Goal: Task Accomplishment & Management: Manage account settings

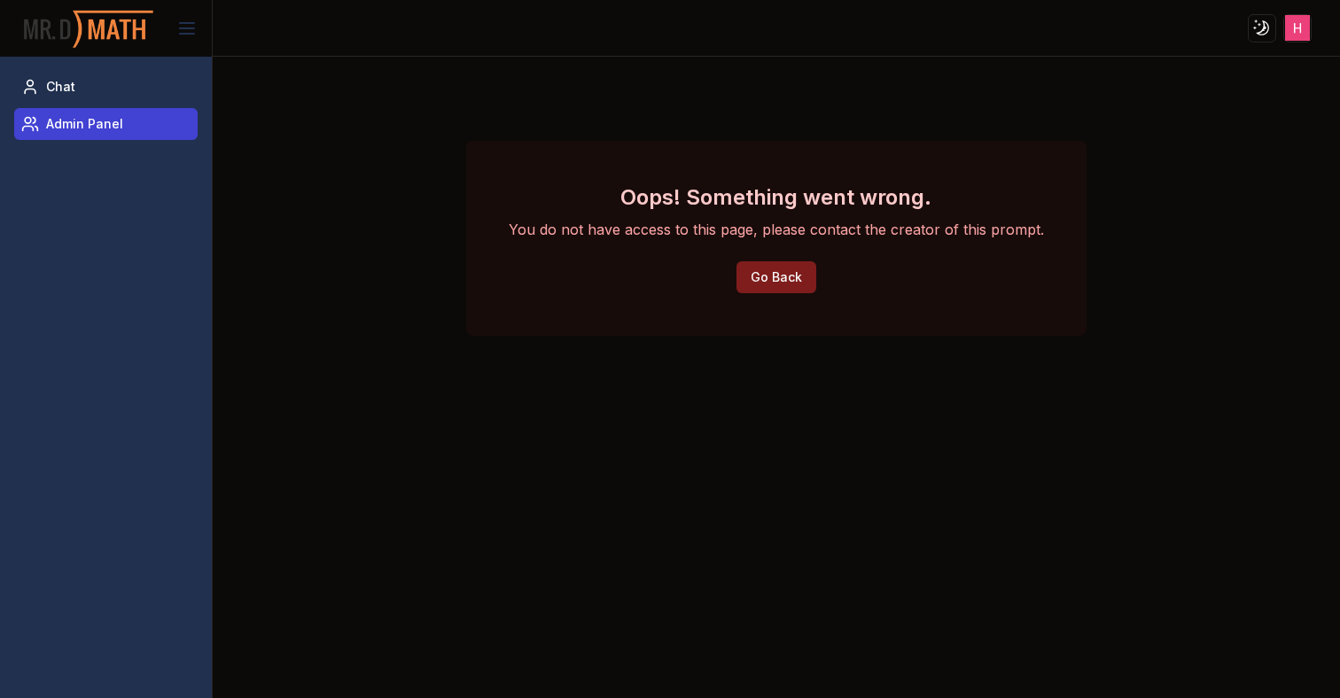
click at [113, 137] on link "Admin Panel" at bounding box center [105, 124] width 183 height 32
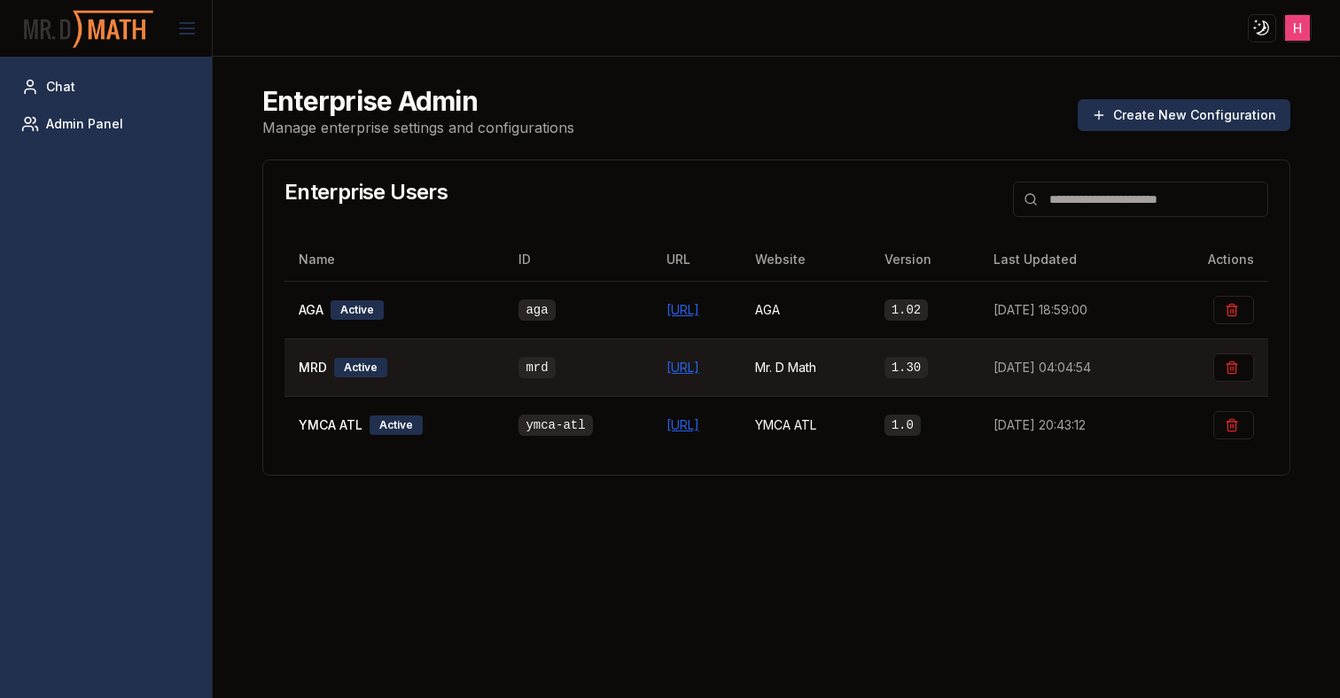
click at [408, 386] on td "MRD Active" at bounding box center [394, 368] width 221 height 58
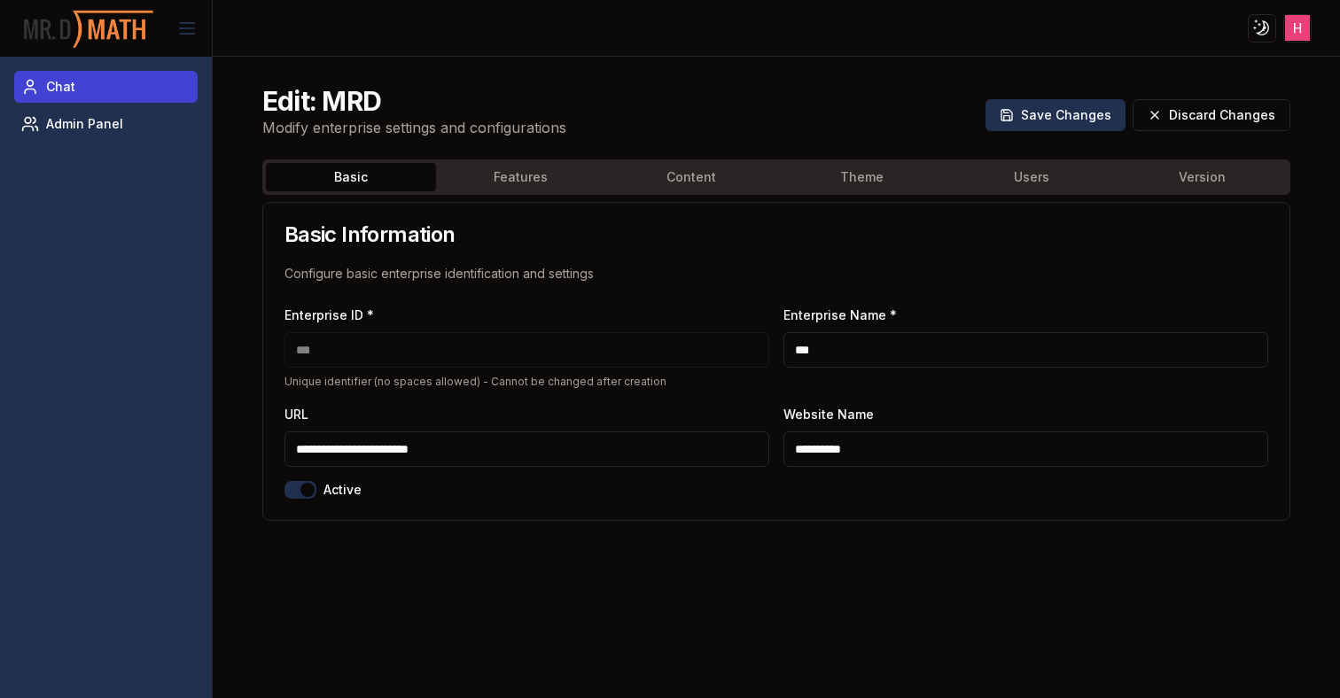
click at [122, 81] on link "Chat" at bounding box center [105, 87] width 183 height 32
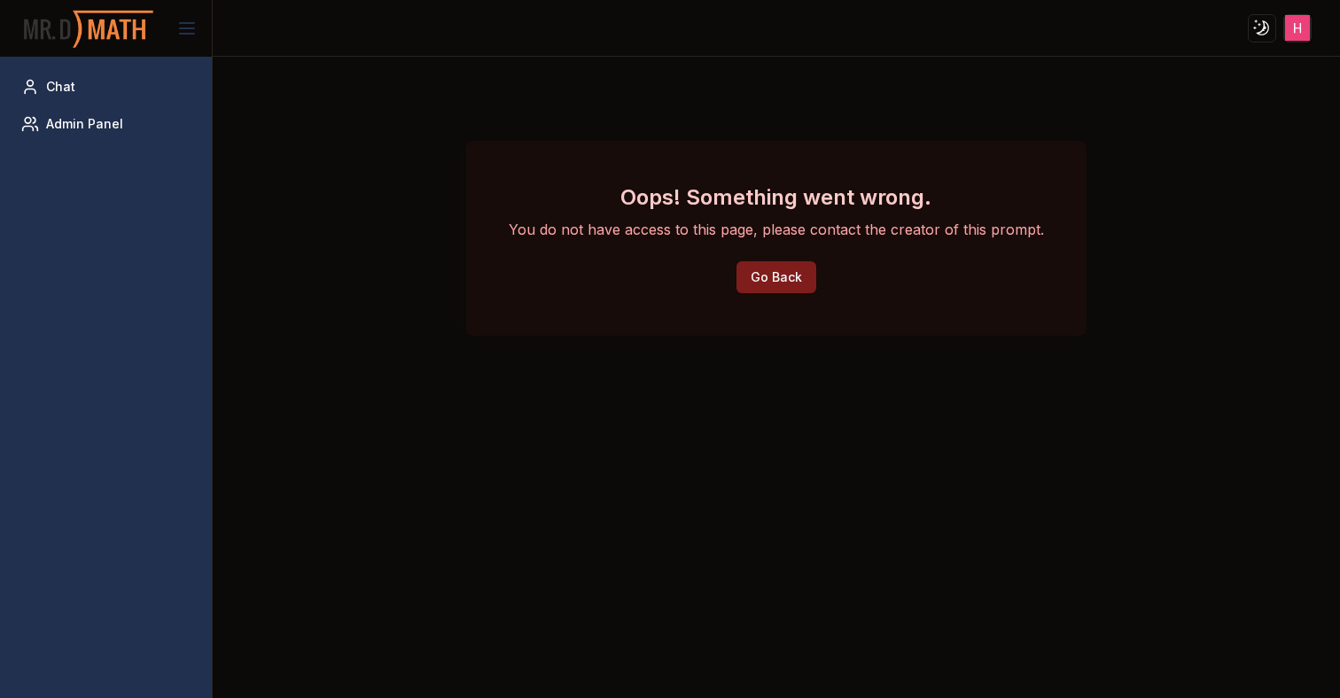
click at [1299, 31] on html "Toggle theme Toggle user menu Chat Admin Panel Oops! Something went wrong. You …" at bounding box center [670, 349] width 1340 height 698
click at [85, 76] on html "Toggle theme Toggle user menu Chat Admin Panel Oops! Something went wrong. You …" at bounding box center [670, 349] width 1340 height 698
click at [54, 91] on span "Chat" at bounding box center [60, 87] width 29 height 18
click at [1002, 227] on p "You do not have access to this page, please contact the creator of this prompt." at bounding box center [776, 229] width 535 height 21
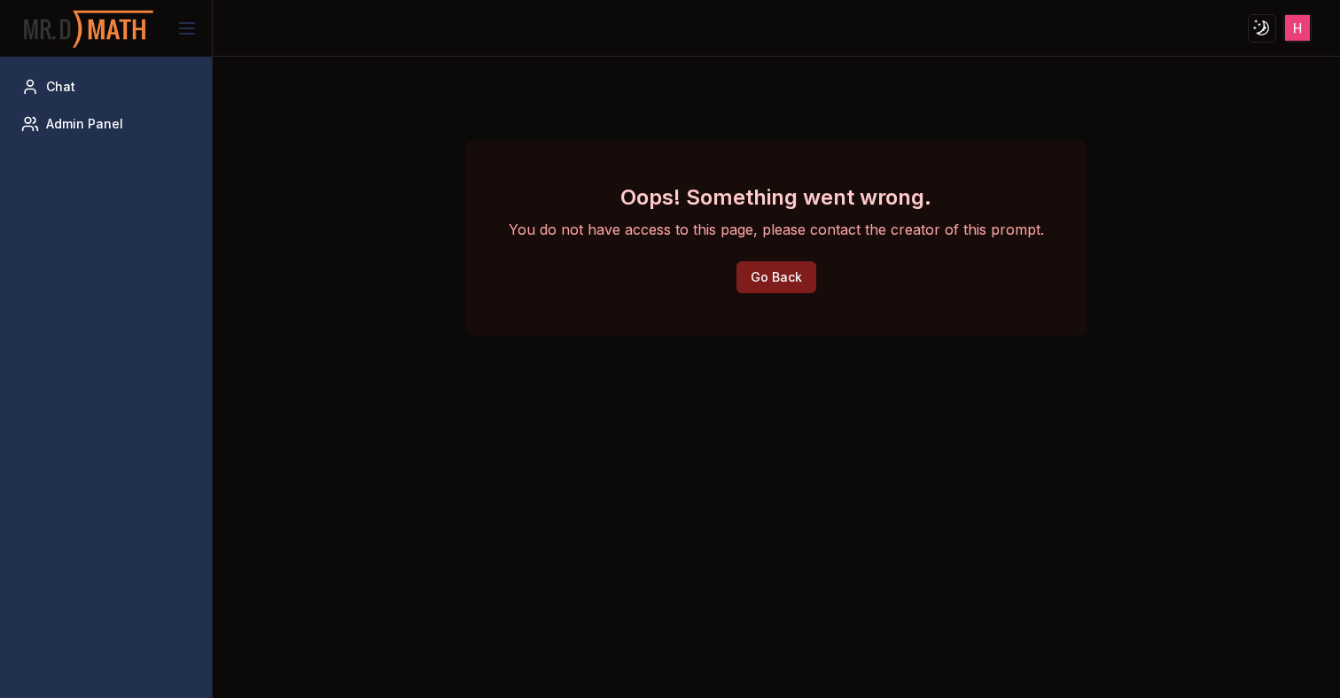
click at [408, 254] on div "Oops! Something went wrong. You do not have access to this page, please contact…" at bounding box center [776, 238] width 1071 height 349
click at [92, 133] on link "Admin Panel" at bounding box center [105, 124] width 183 height 32
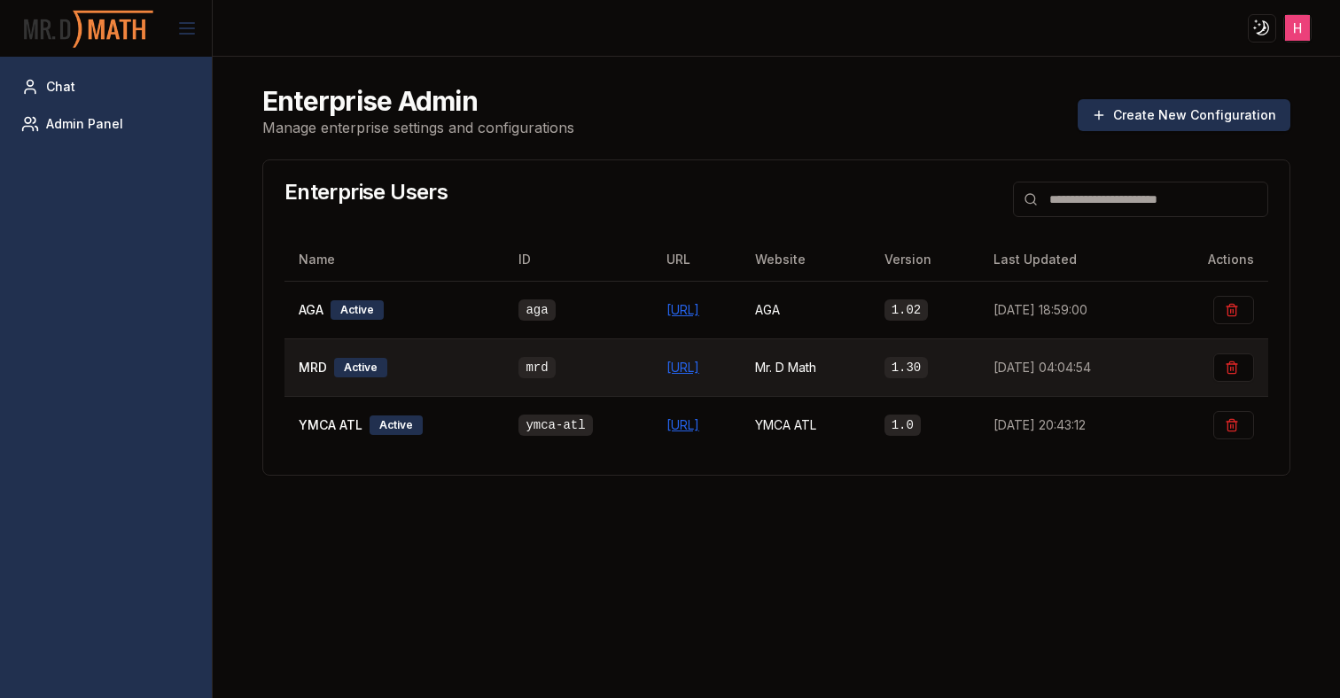
click at [316, 363] on span "MRD" at bounding box center [313, 368] width 28 height 18
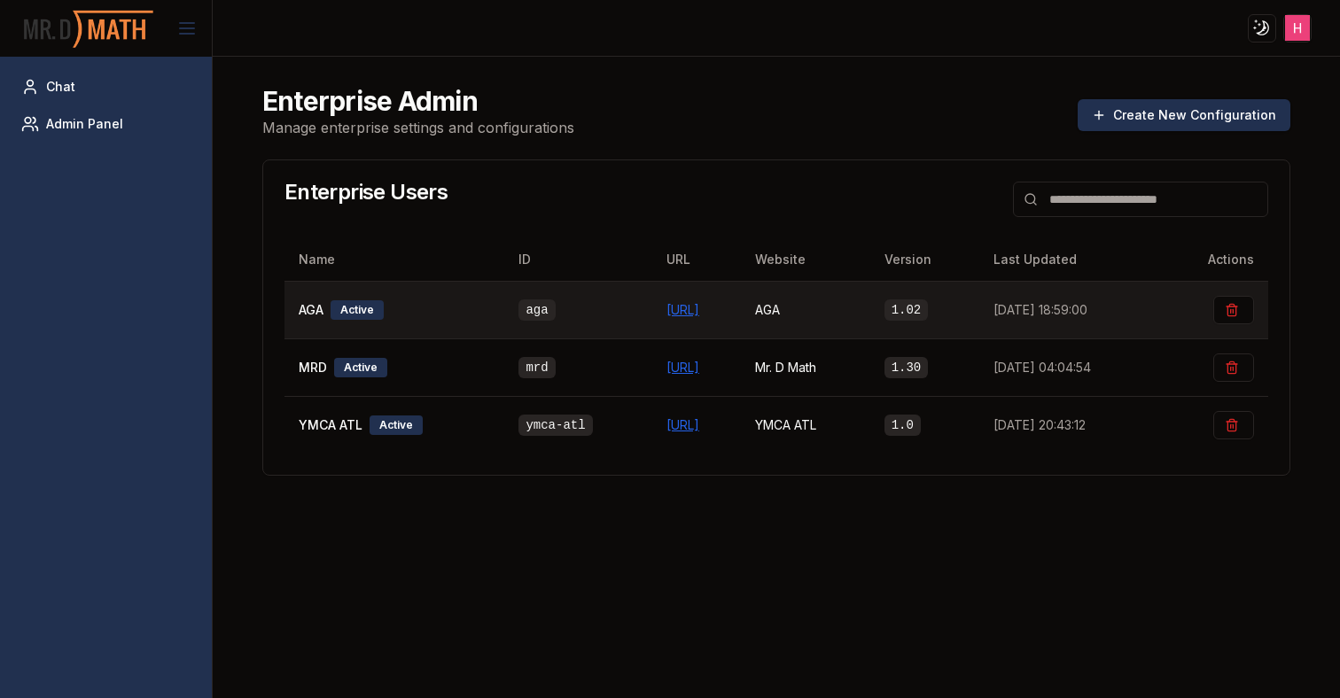
click at [328, 317] on div "AGA Active" at bounding box center [395, 309] width 192 height 19
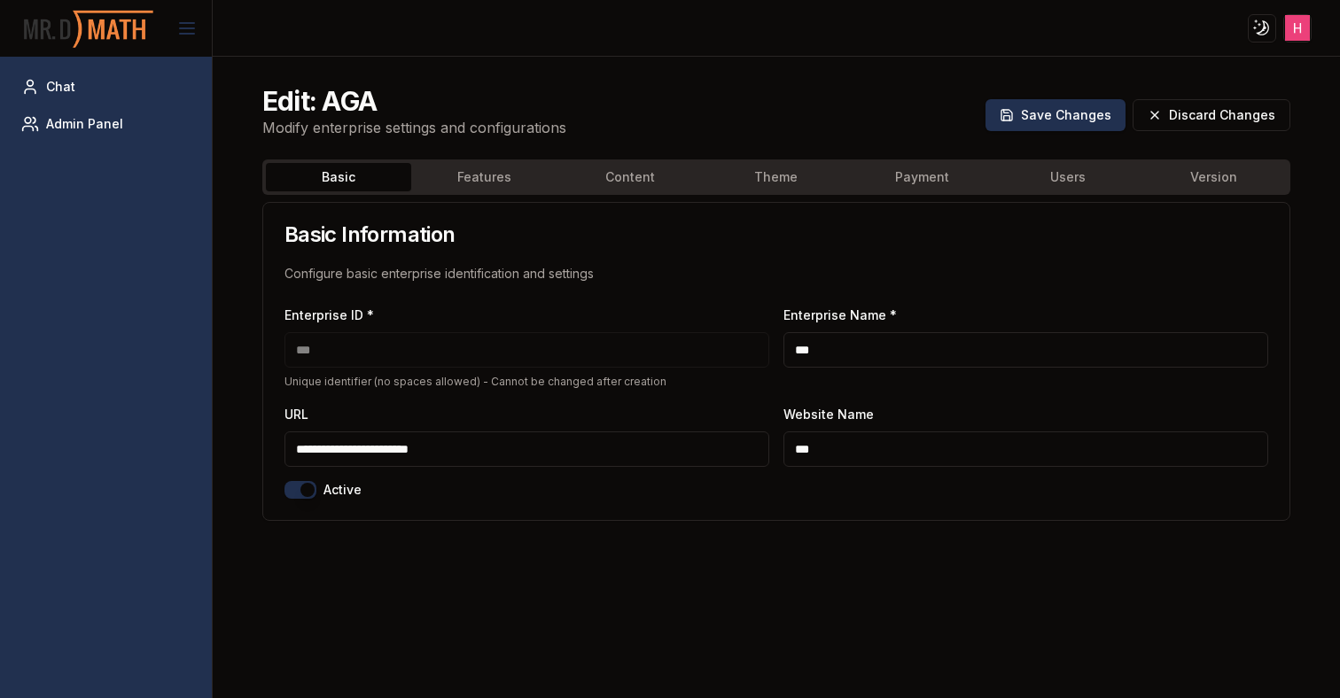
click at [510, 175] on button "Features" at bounding box center [484, 177] width 146 height 28
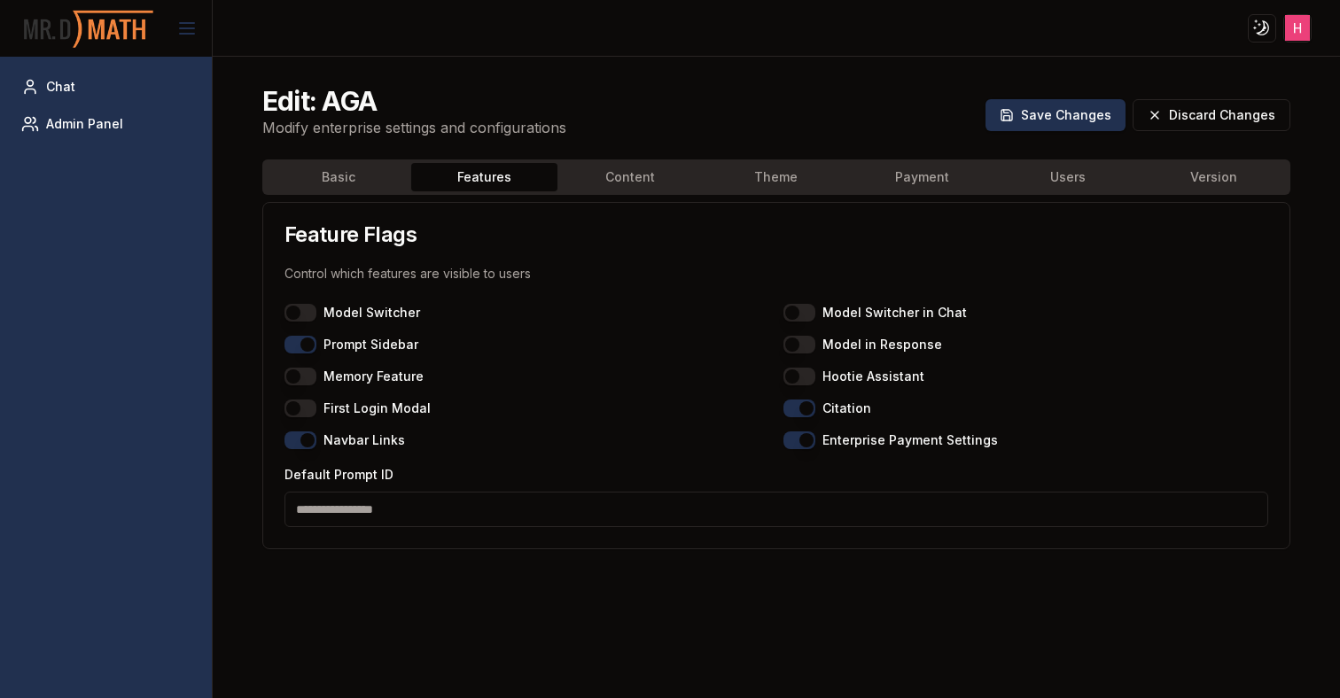
click at [364, 176] on button "Basic" at bounding box center [339, 177] width 146 height 28
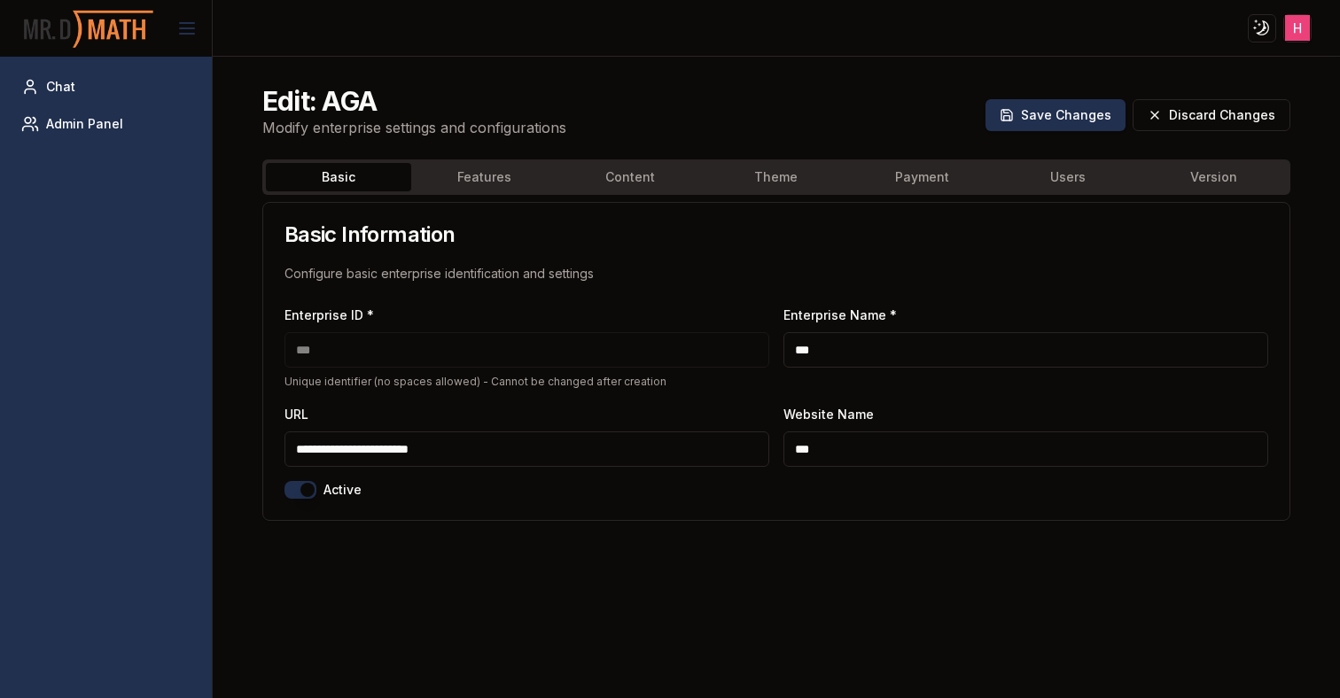
click at [401, 178] on button "Basic" at bounding box center [339, 177] width 146 height 28
click at [469, 186] on button "Features" at bounding box center [484, 177] width 146 height 28
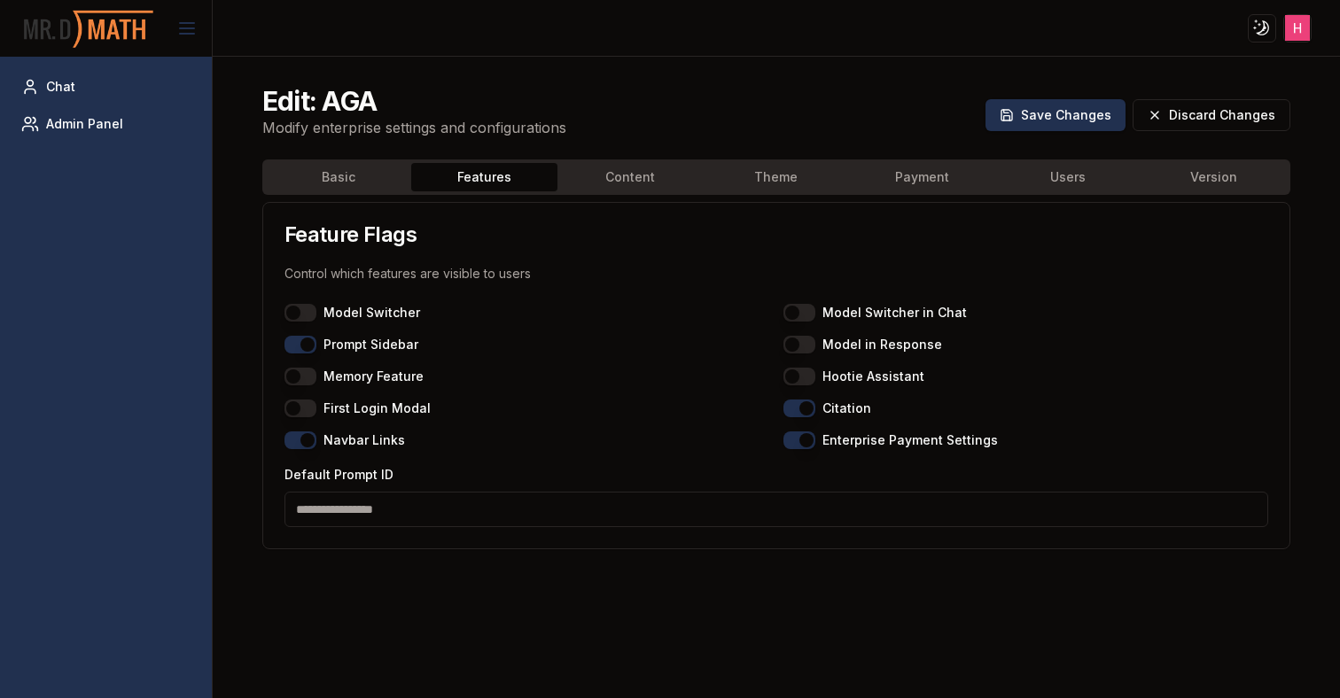
click at [426, 495] on input "Default Prompt ID" at bounding box center [776, 509] width 984 height 35
click at [390, 612] on div "Edit: AGA Modify enterprise settings and configurations Save Changes Discard Ch…" at bounding box center [776, 413] width 1071 height 698
click at [53, 95] on span "Chat" at bounding box center [60, 87] width 29 height 18
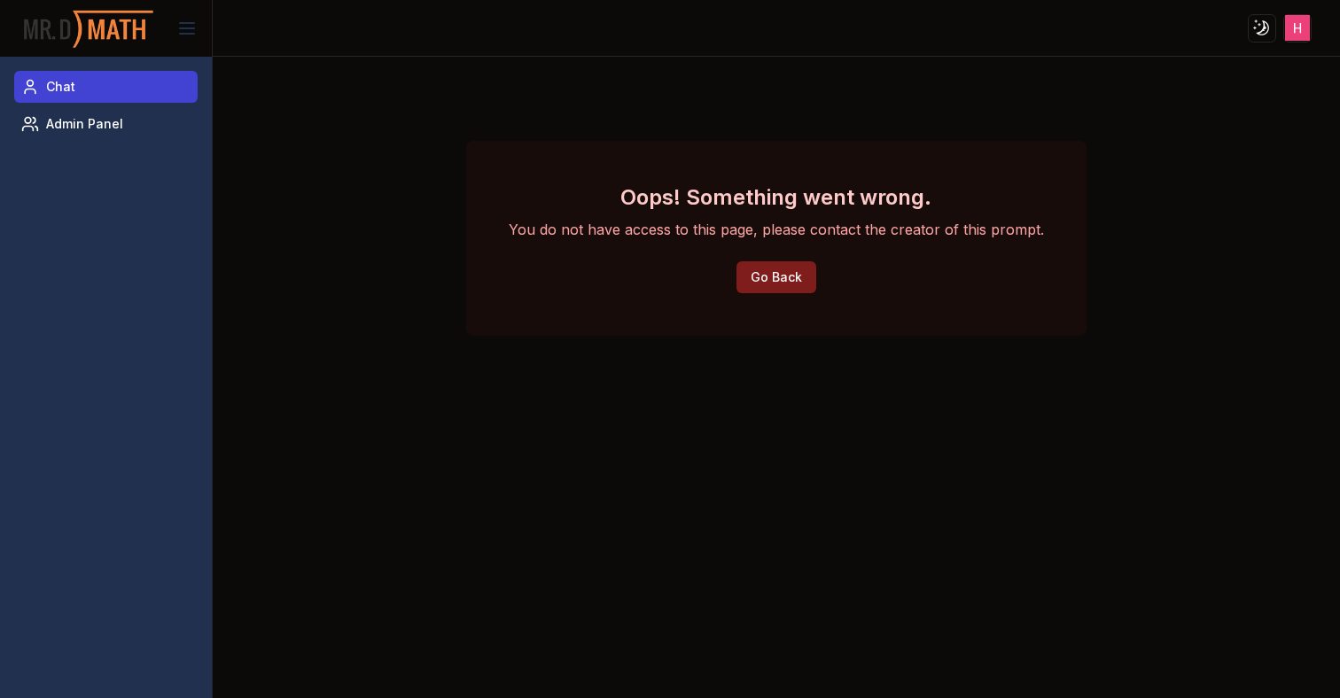
click at [98, 85] on link "Chat" at bounding box center [105, 87] width 183 height 32
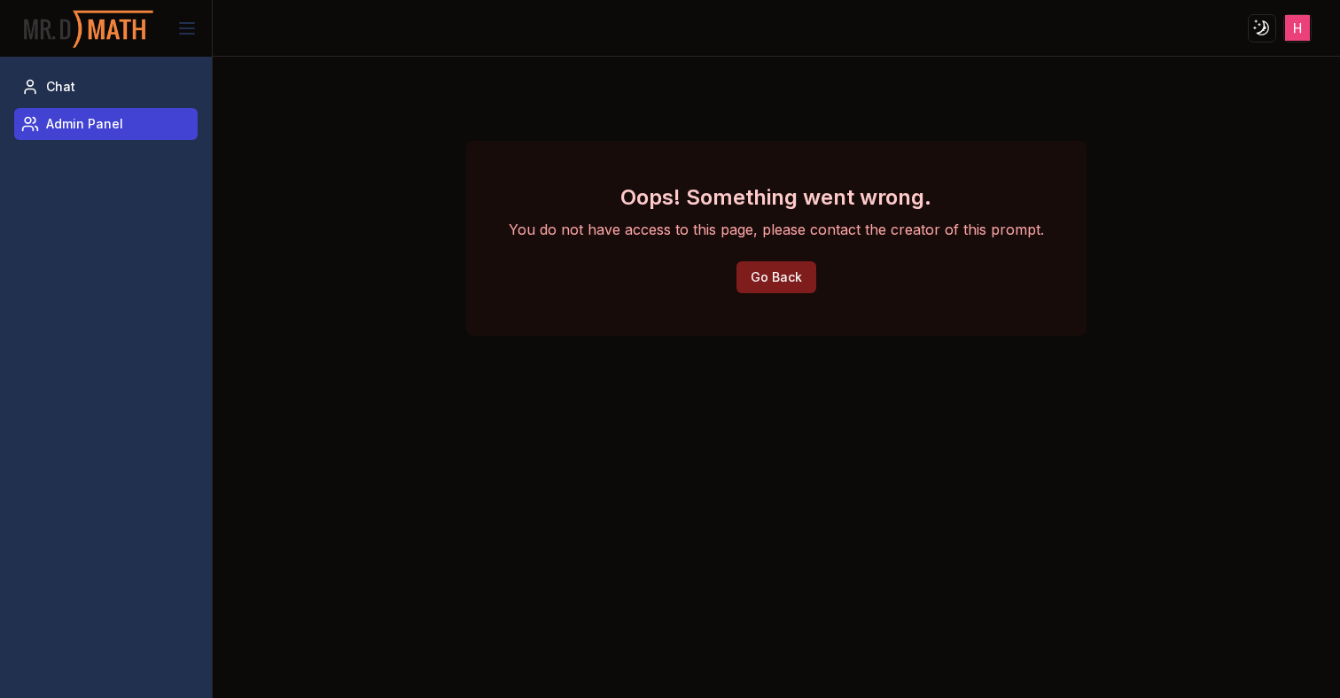
click at [96, 136] on link "Admin Panel" at bounding box center [105, 124] width 183 height 32
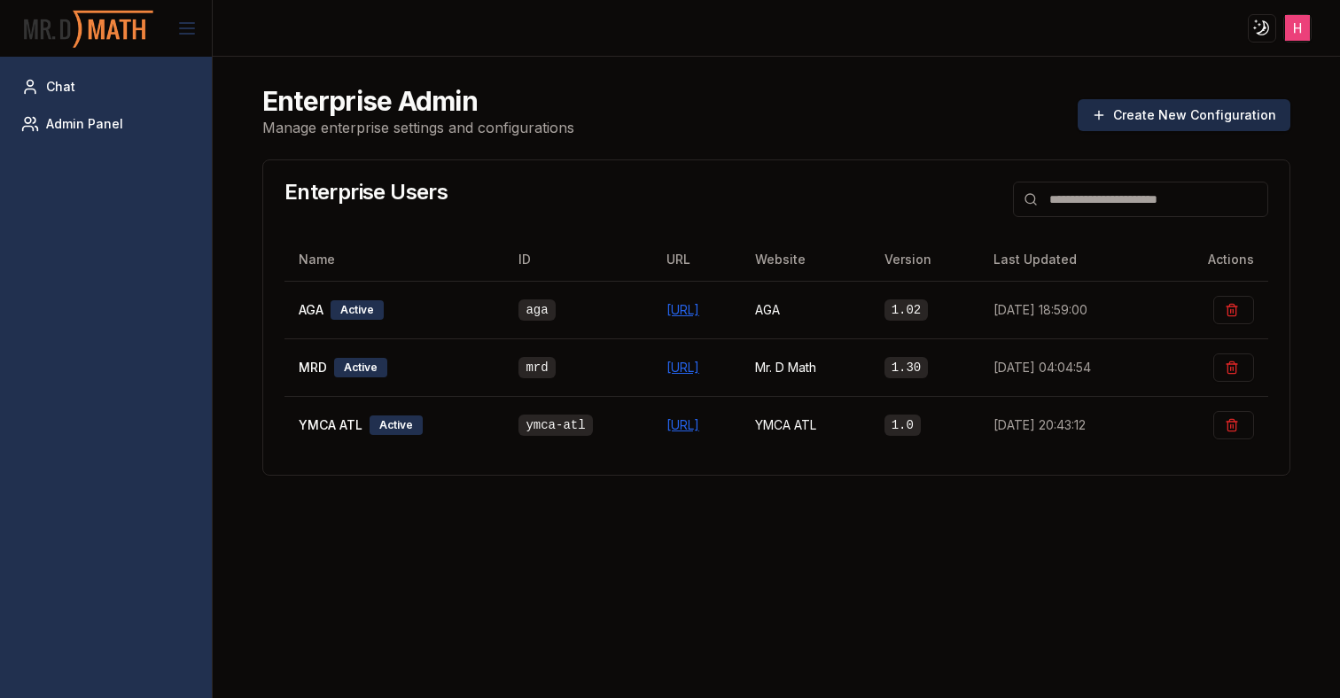
click at [1151, 113] on button "Create New Configuration" at bounding box center [1184, 115] width 213 height 32
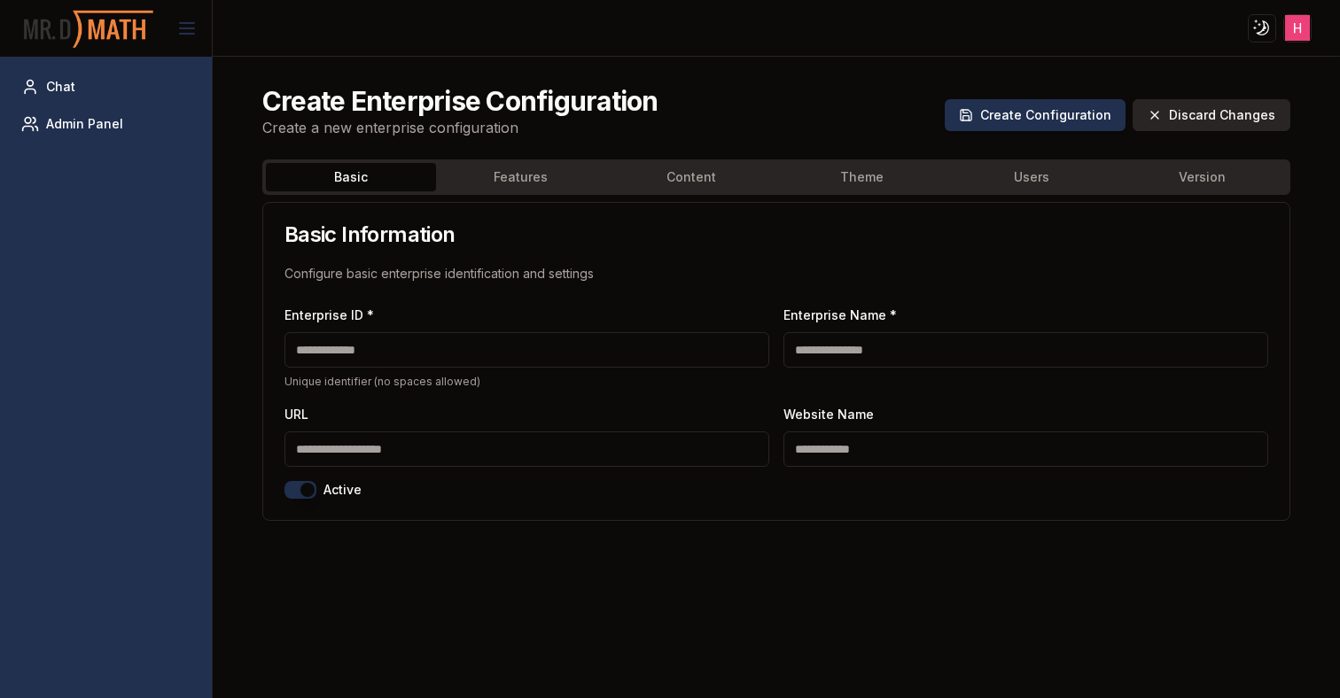
click at [1212, 107] on button "Discard Changes" at bounding box center [1212, 115] width 158 height 32
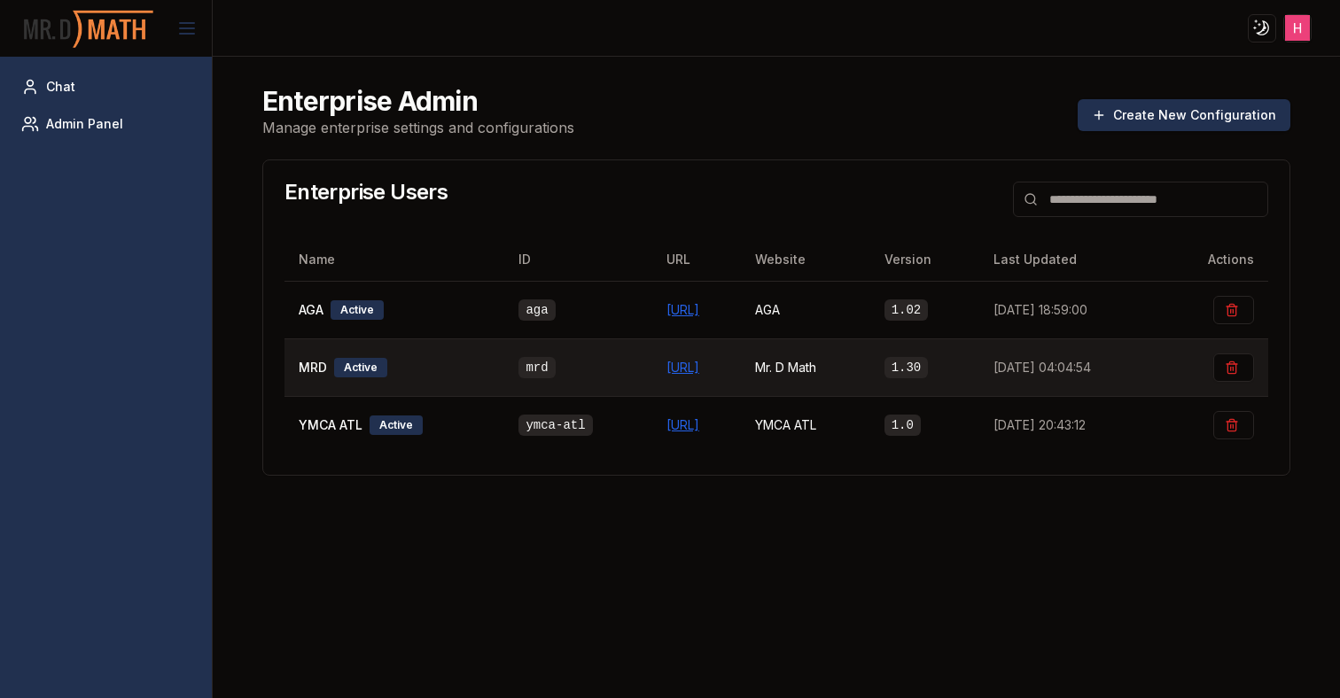
click at [307, 367] on span "MRD" at bounding box center [313, 368] width 28 height 18
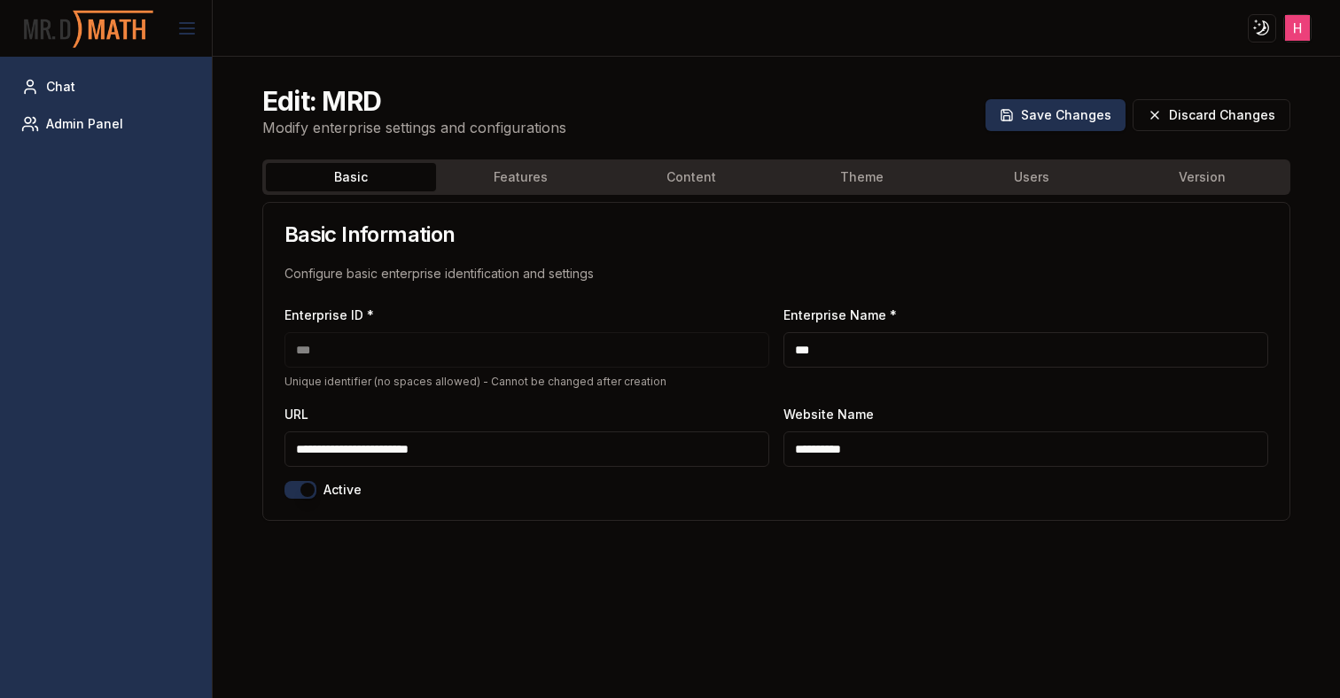
click at [1001, 192] on div "Basic Features Content Theme Users Version" at bounding box center [776, 177] width 1028 height 35
click at [1015, 184] on button "Users" at bounding box center [1032, 177] width 170 height 28
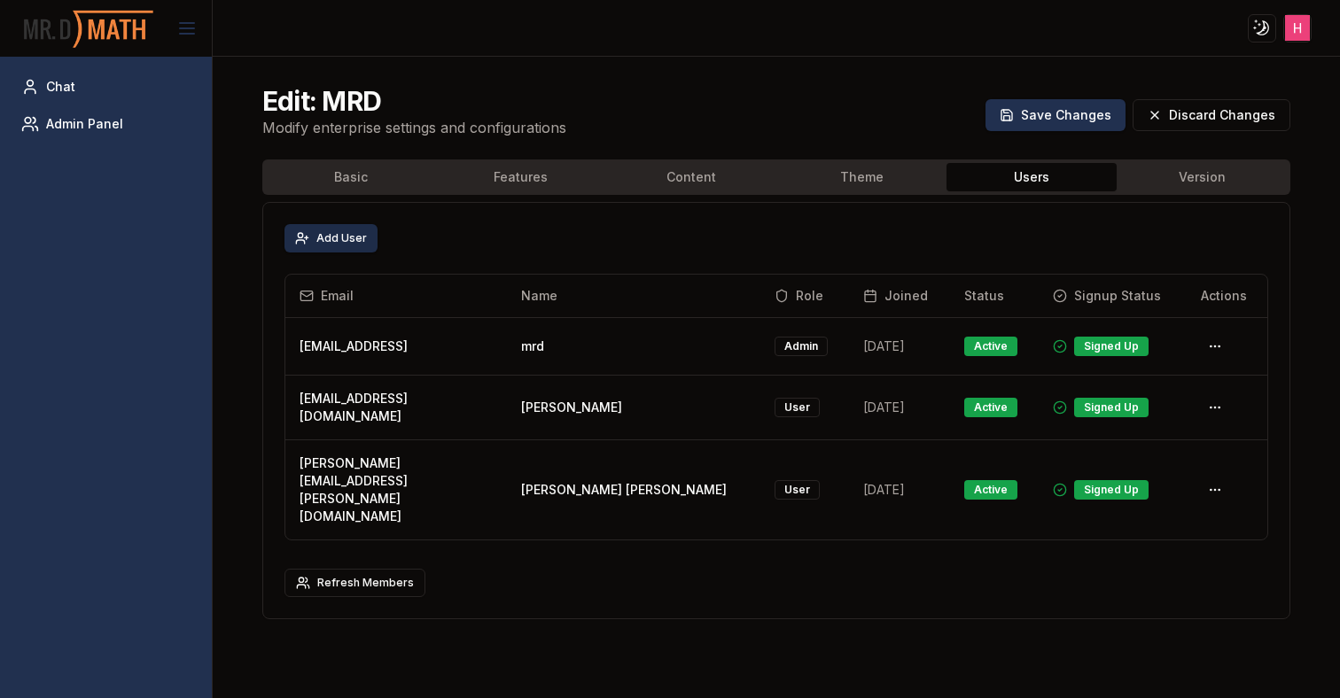
click at [349, 232] on button "Add User" at bounding box center [330, 238] width 93 height 28
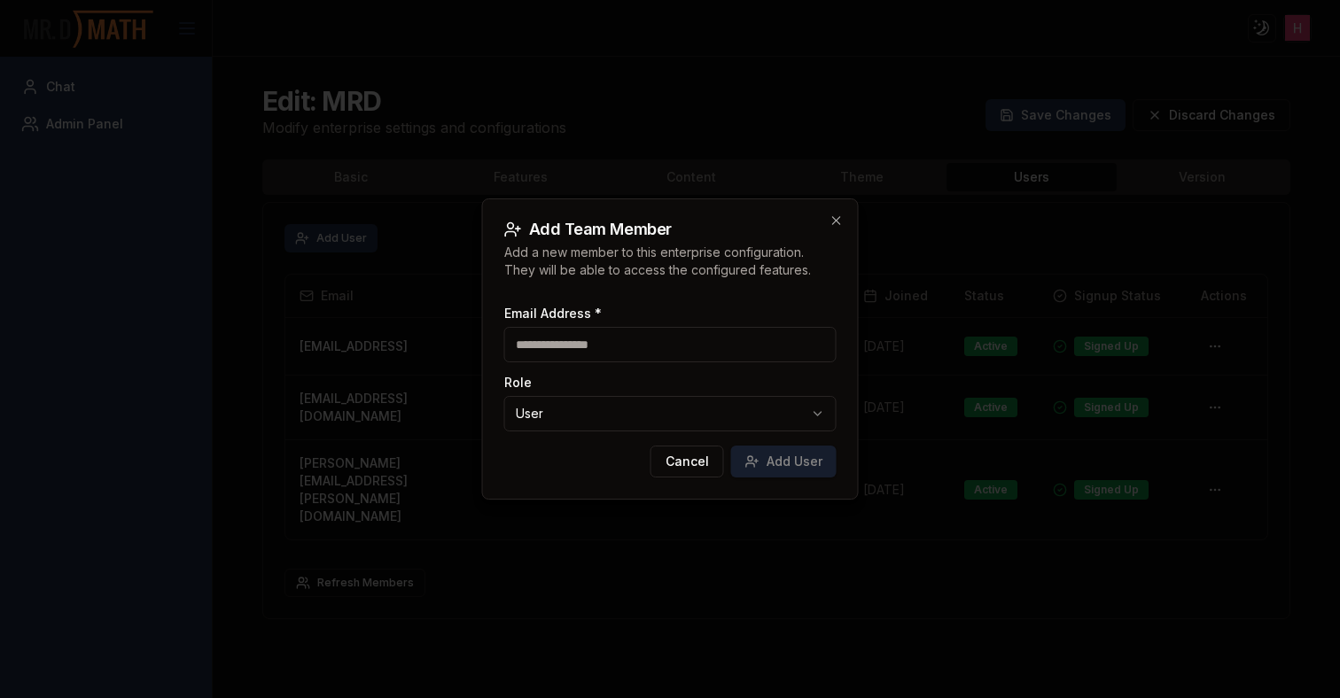
click at [574, 350] on input "Email Address *" at bounding box center [670, 344] width 332 height 35
click at [542, 406] on body "Toggle theme Toggle user menu Chat Admin Panel Edit: MRD Modify enterprise sett…" at bounding box center [670, 349] width 1340 height 698
click at [562, 389] on body "Toggle theme Toggle user menu Chat Admin Panel Edit: MRD Modify enterprise sett…" at bounding box center [670, 349] width 1340 height 698
click at [563, 368] on div "Email Address * Role User ***** ****" at bounding box center [670, 369] width 332 height 152
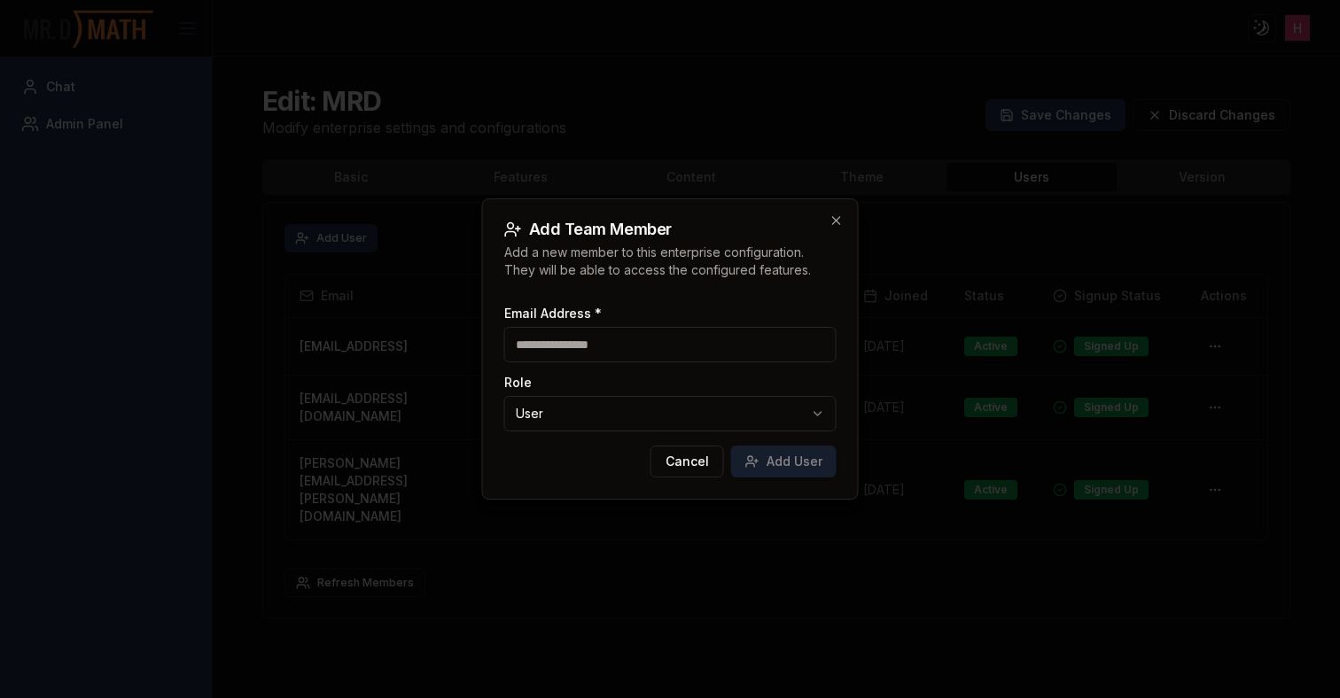
click at [572, 347] on input "Email Address *" at bounding box center [670, 344] width 332 height 35
click at [663, 278] on p "Add a new member to this enterprise configuration. They will be able to access …" at bounding box center [670, 261] width 332 height 35
click at [833, 228] on h2 "Add Team Member" at bounding box center [670, 230] width 332 height 18
click at [834, 224] on icon "button" at bounding box center [837, 221] width 14 height 14
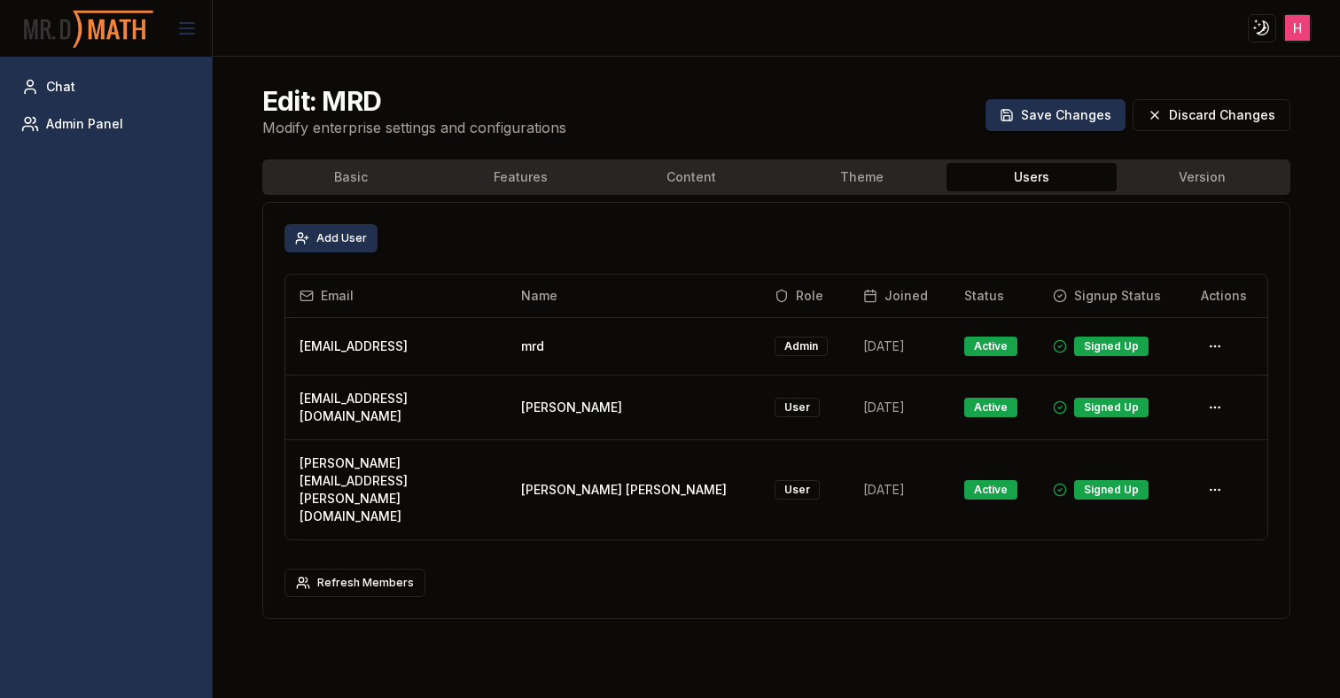
click at [347, 111] on h2 "Edit: MRD" at bounding box center [414, 101] width 304 height 32
click at [489, 90] on h2 "Edit: MRD" at bounding box center [414, 101] width 304 height 32
click at [226, 289] on div "Edit: MRD Modify enterprise settings and configurations Save Changes Discard Ch…" at bounding box center [776, 378] width 1127 height 642
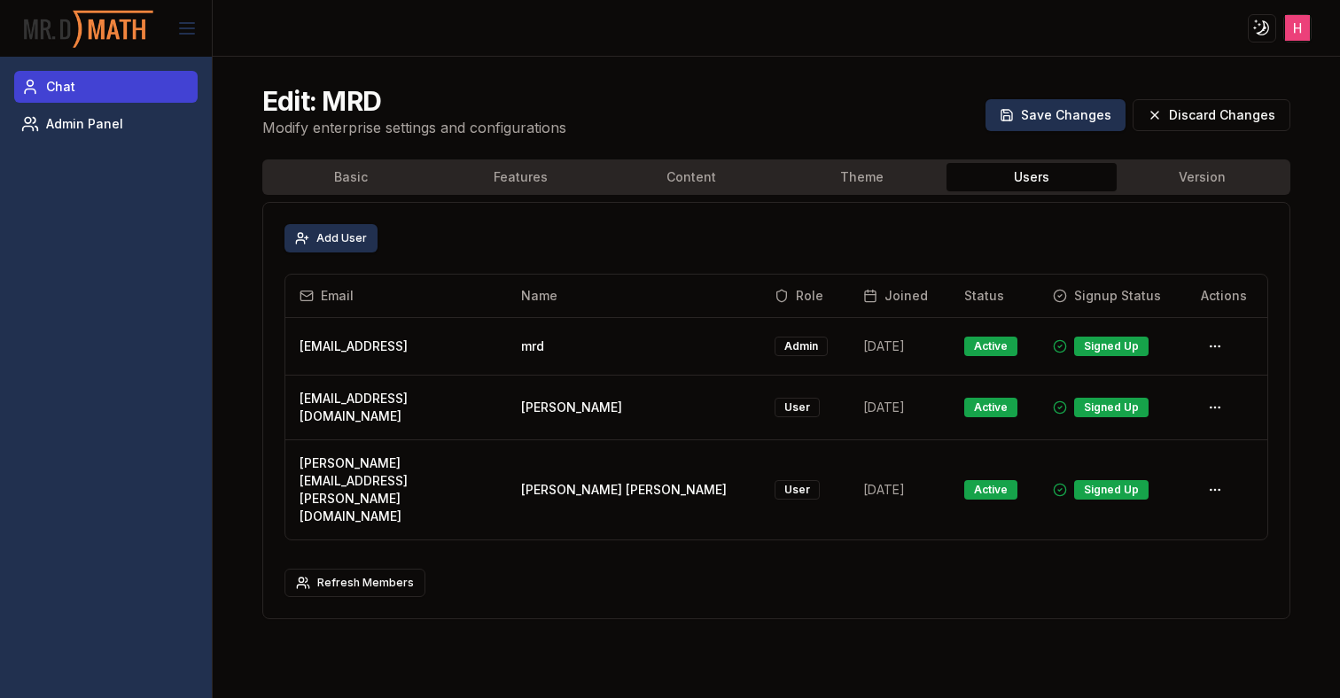
click at [59, 95] on span "Chat" at bounding box center [60, 87] width 29 height 18
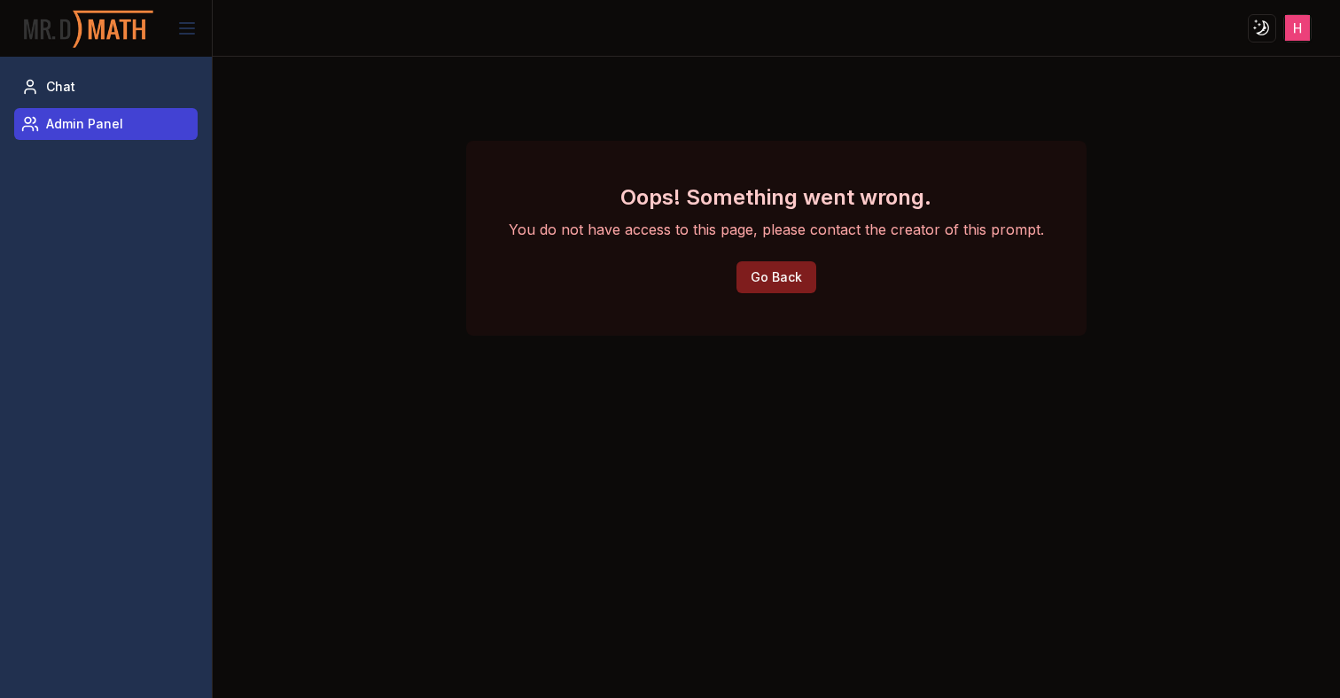
click at [92, 124] on span "Admin Panel" at bounding box center [84, 124] width 77 height 18
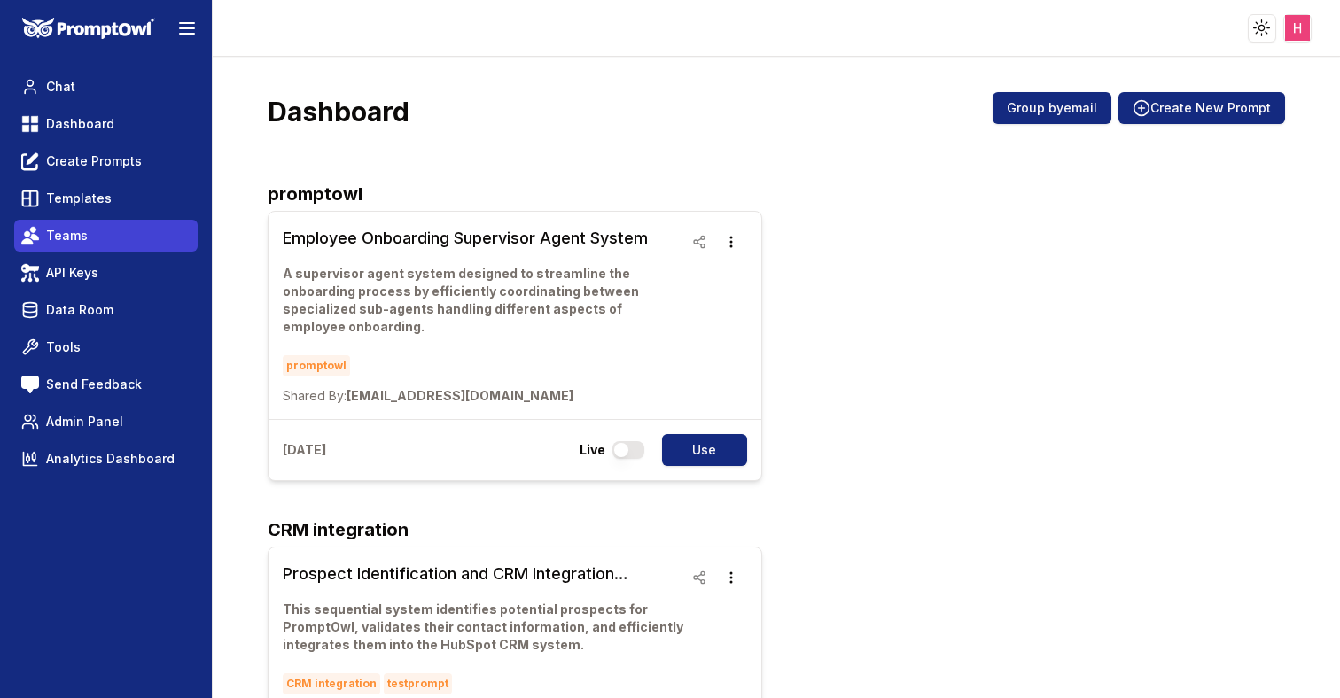
click at [102, 234] on link "Teams" at bounding box center [105, 236] width 183 height 32
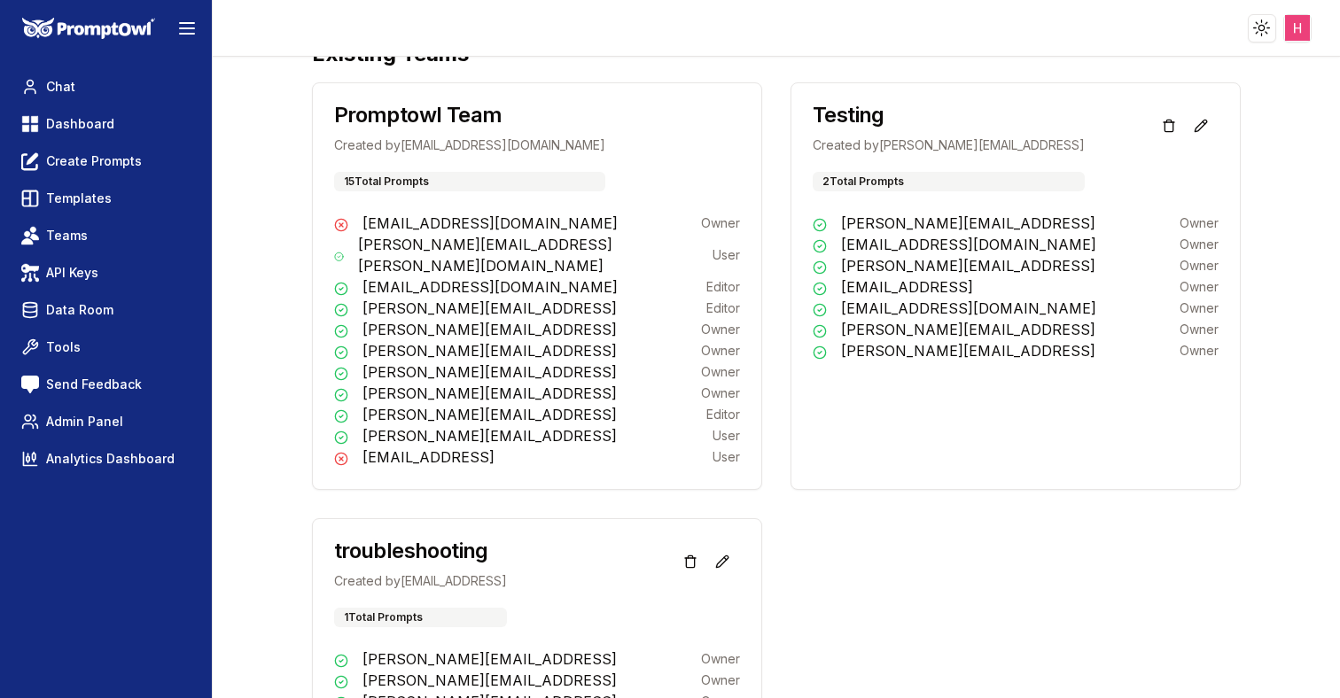
scroll to position [396, 0]
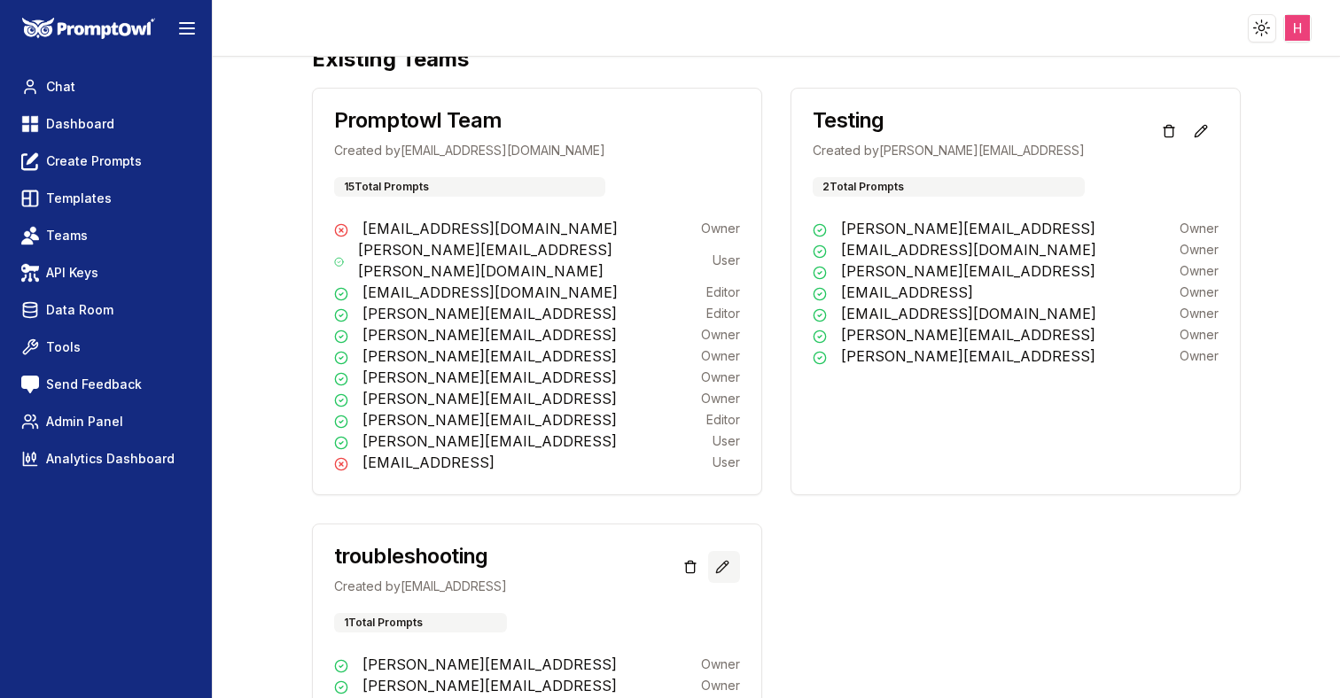
click at [728, 560] on icon at bounding box center [722, 567] width 14 height 14
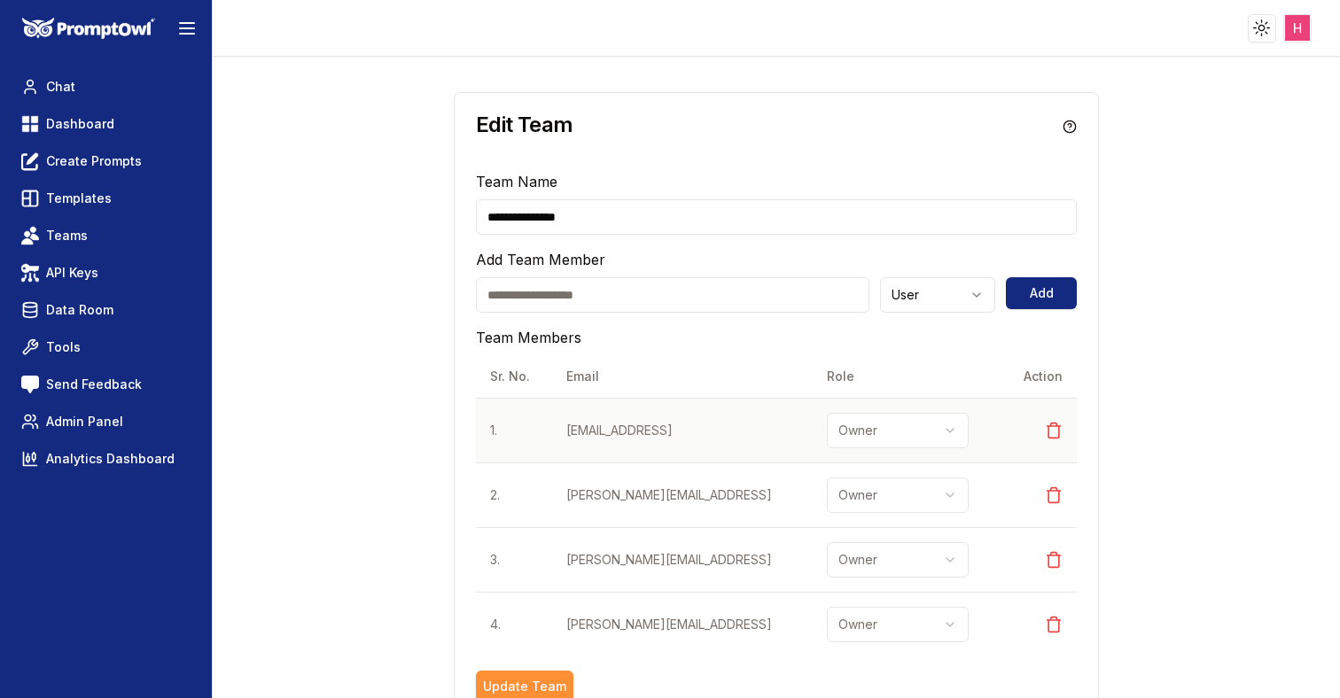
scroll to position [33, 0]
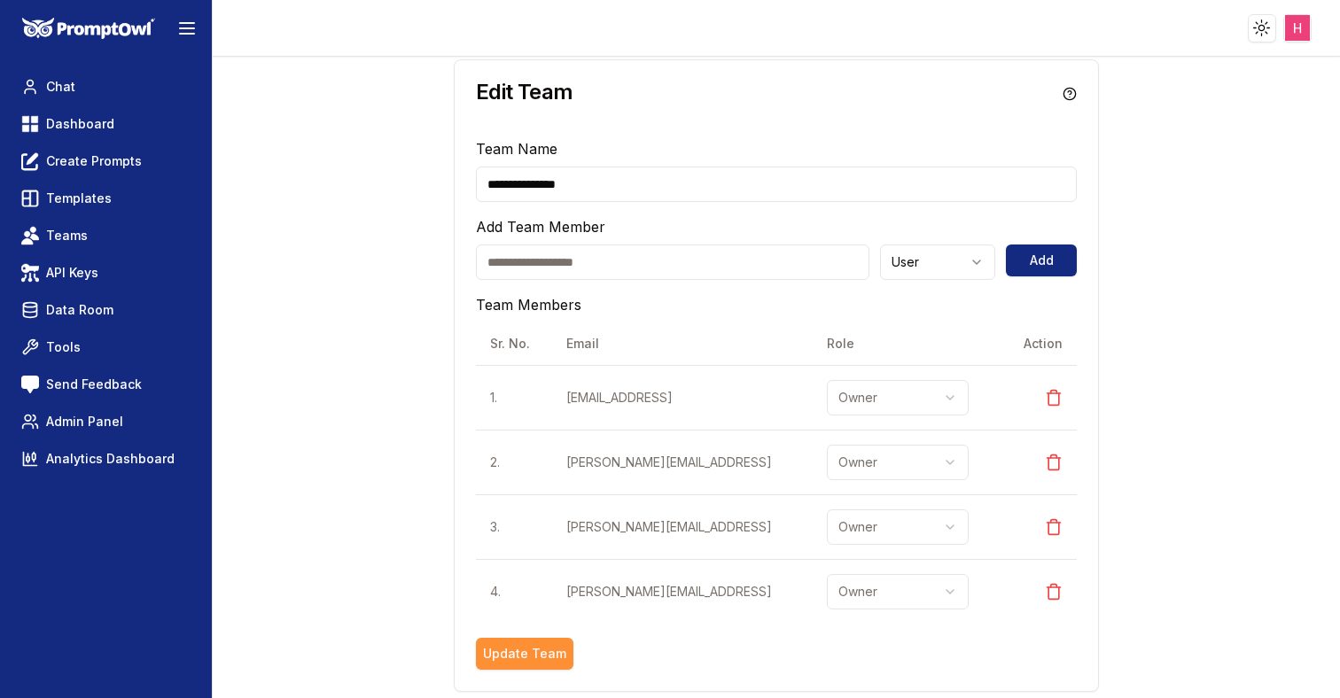
click at [563, 262] on input "email" at bounding box center [672, 262] width 393 height 35
click at [93, 419] on span "Admin Panel" at bounding box center [84, 422] width 77 height 18
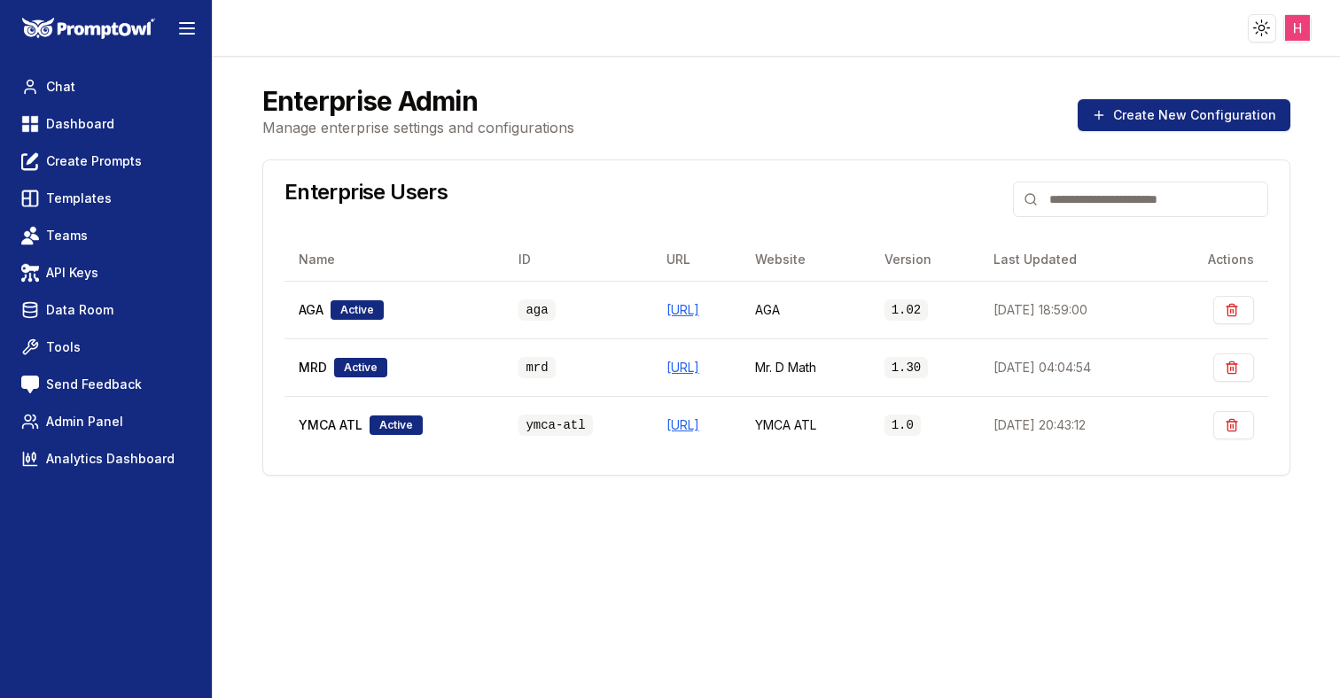
click at [382, 648] on div "Enterprise Admin Manage enterprise settings and configurations Create New Confi…" at bounding box center [776, 413] width 1071 height 698
